Goal: Task Accomplishment & Management: Use online tool/utility

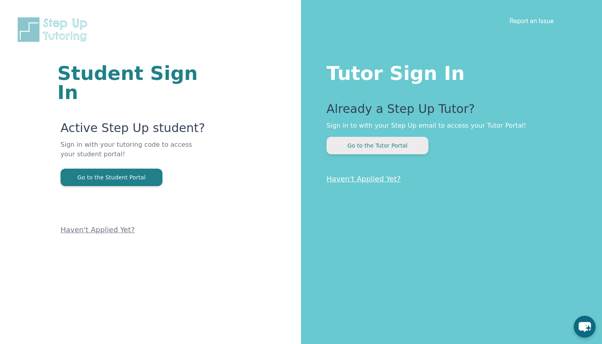
click at [366, 152] on button "Go to the Tutor Portal" at bounding box center [377, 146] width 102 height 18
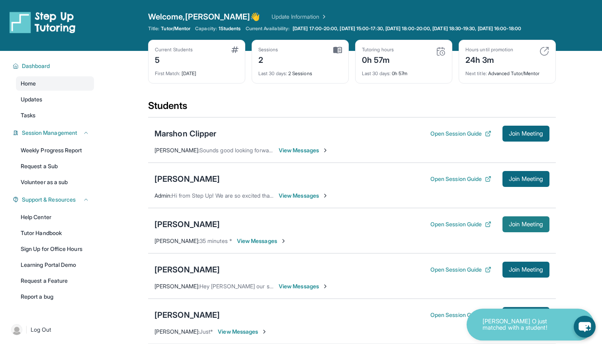
click at [505, 232] on button "Join Meeting" at bounding box center [525, 225] width 47 height 16
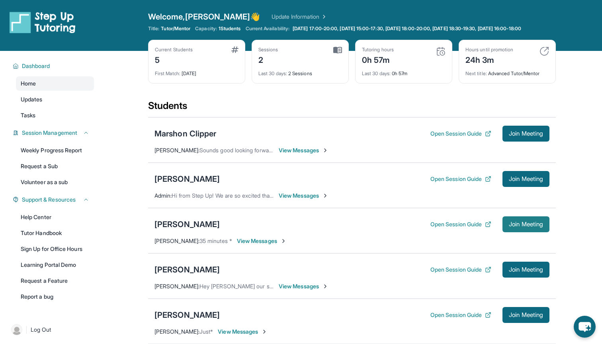
click at [521, 232] on button "Join Meeting" at bounding box center [525, 225] width 47 height 16
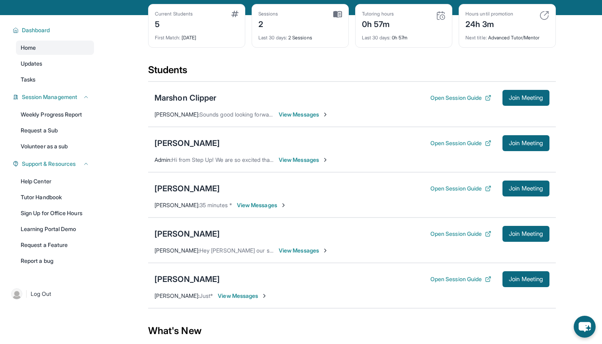
scroll to position [37, 0]
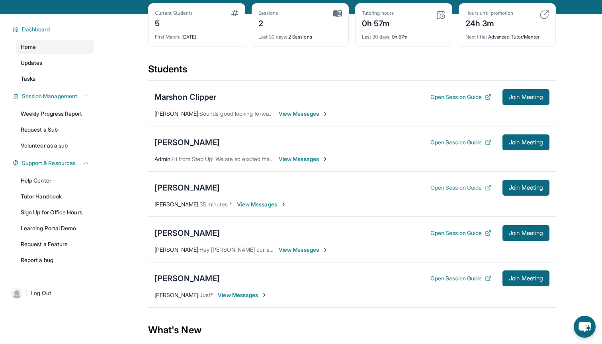
click at [464, 192] on button "Open Session Guide" at bounding box center [460, 188] width 61 height 8
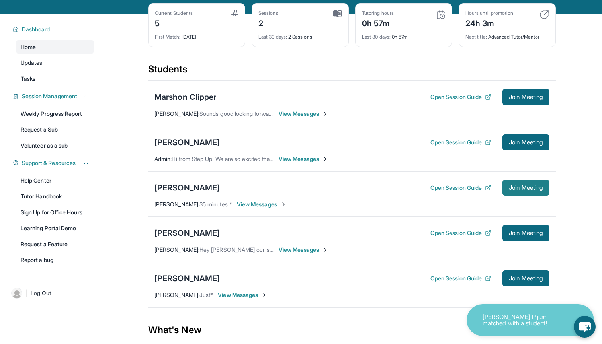
click at [514, 190] on span "Join Meeting" at bounding box center [526, 187] width 34 height 5
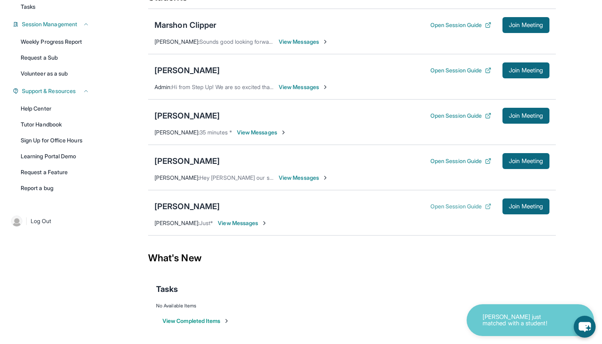
scroll to position [115, 0]
click at [517, 204] on span "Join Meeting" at bounding box center [526, 206] width 34 height 5
click at [468, 202] on div "Open Session Guide Join Meeting" at bounding box center [489, 207] width 119 height 16
click at [468, 209] on button "Open Session Guide" at bounding box center [460, 207] width 61 height 8
click at [450, 207] on button "Open Session Guide" at bounding box center [460, 207] width 61 height 8
